Goal: Navigation & Orientation: Understand site structure

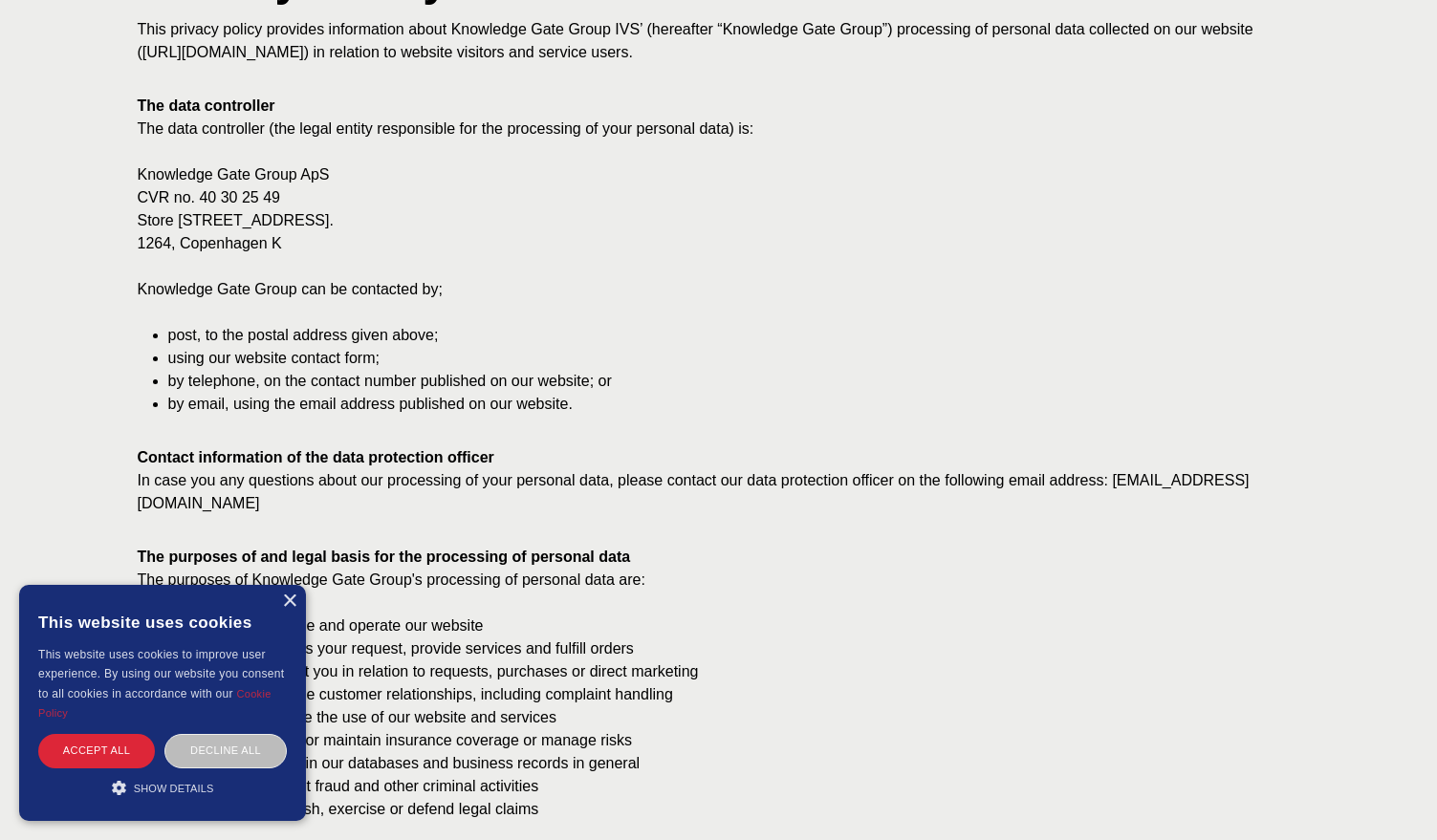
scroll to position [327, 0]
click at [255, 742] on div "Decline all" at bounding box center [225, 751] width 122 height 34
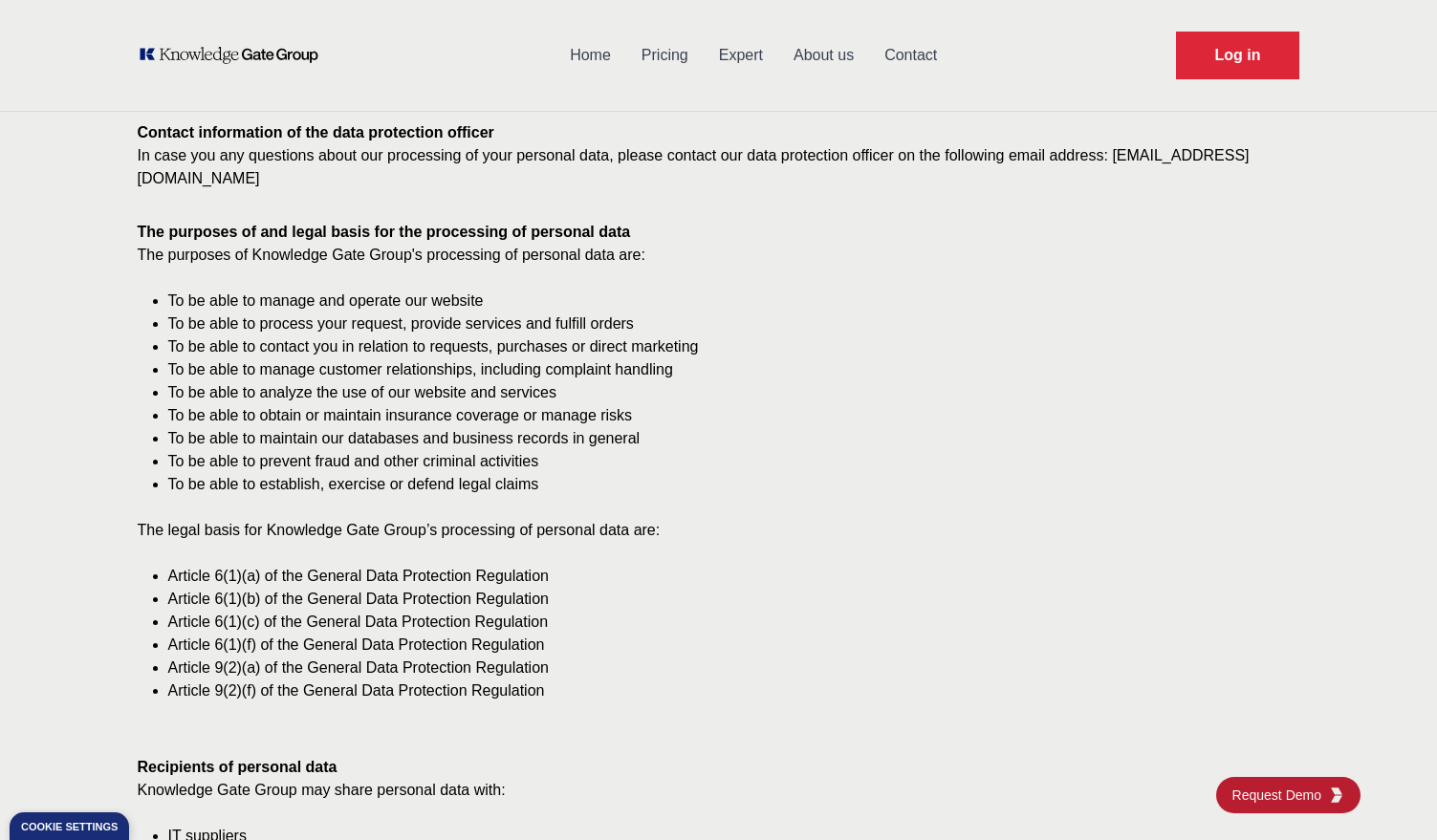
scroll to position [650, 0]
click at [602, 60] on link "Home" at bounding box center [590, 55] width 71 height 50
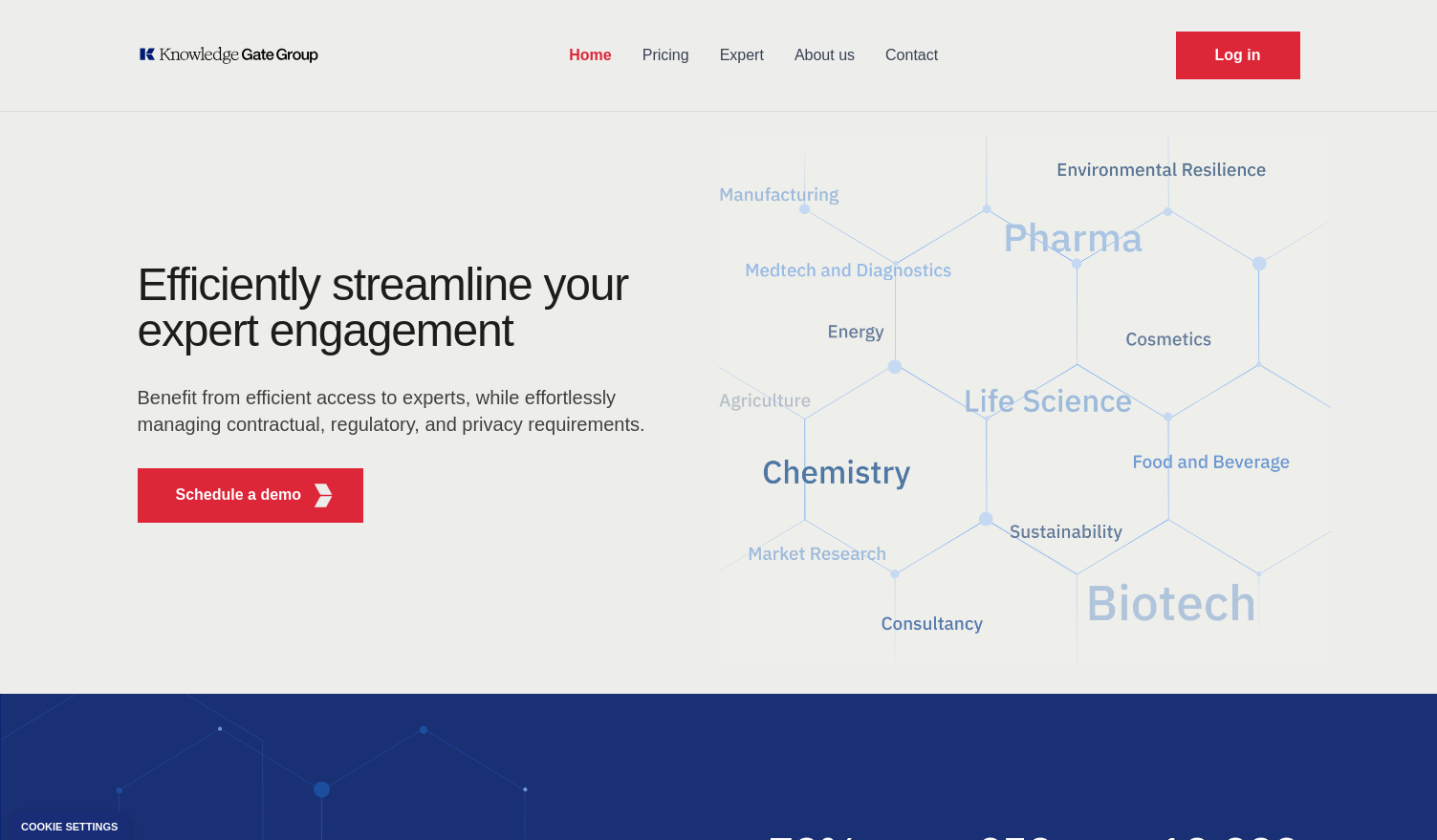
click at [690, 58] on link "Pricing" at bounding box center [666, 55] width 77 height 50
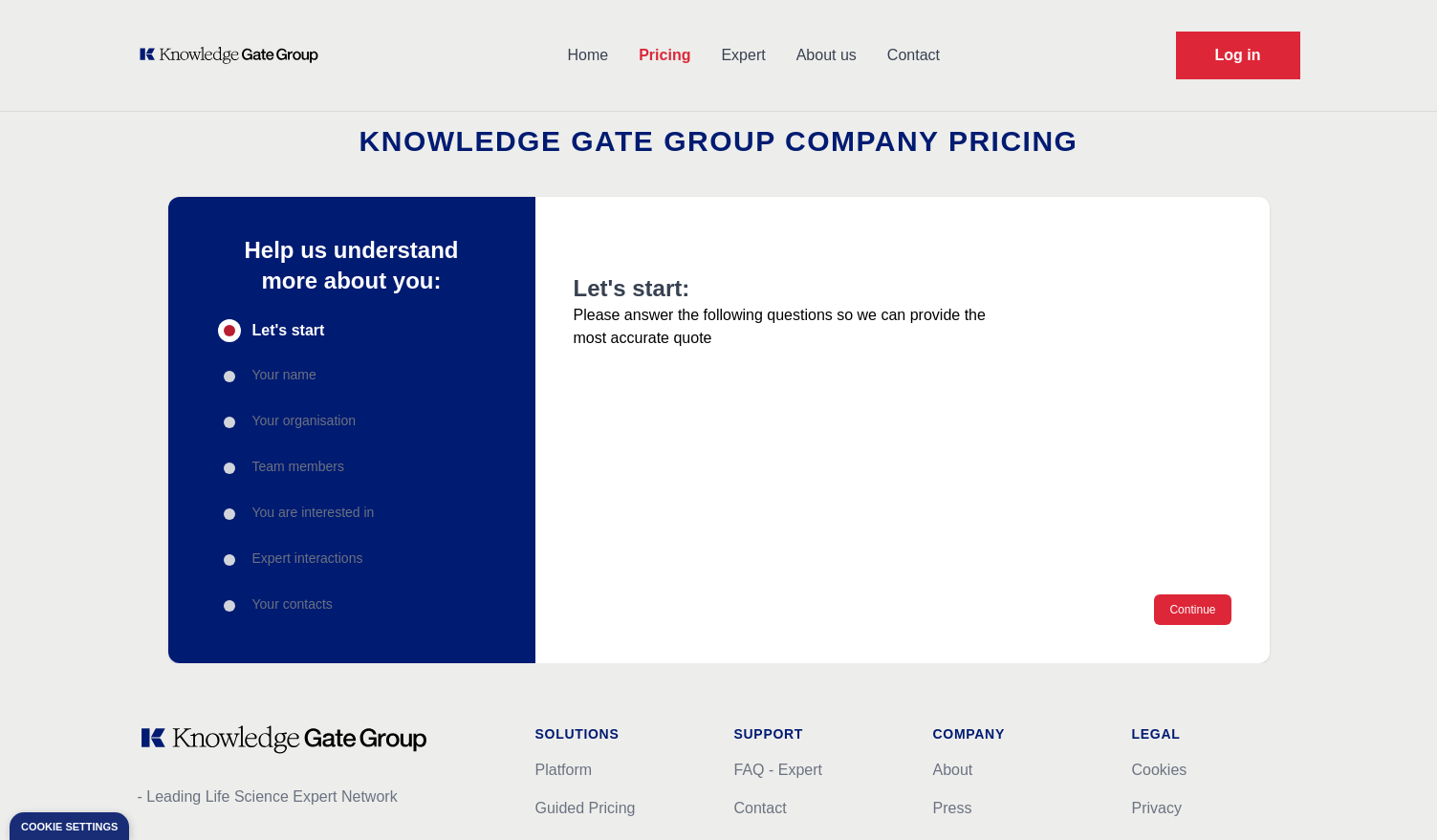
click at [742, 57] on link "Expert" at bounding box center [742, 55] width 74 height 50
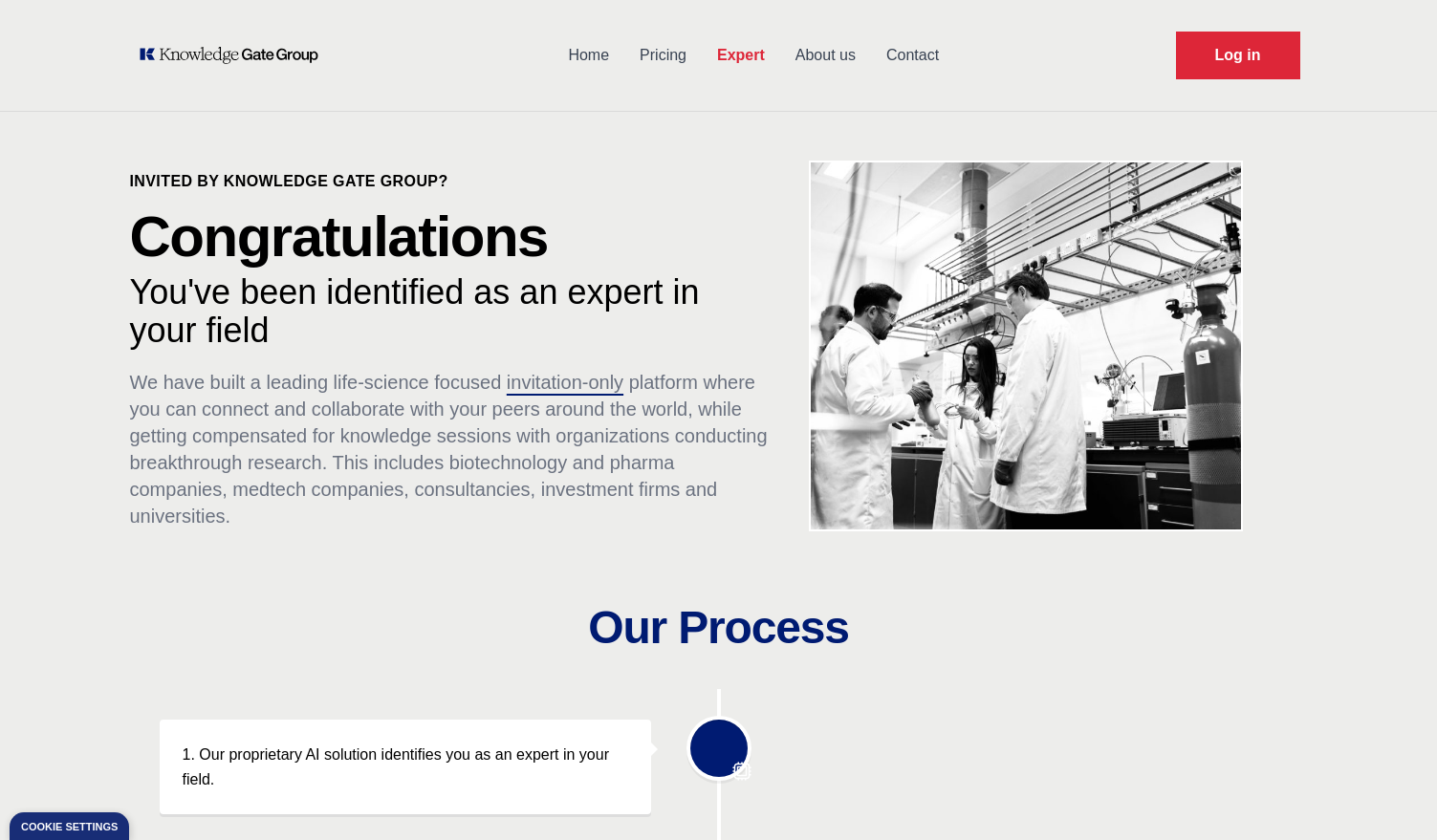
scroll to position [1, 0]
